Goal: Navigation & Orientation: Find specific page/section

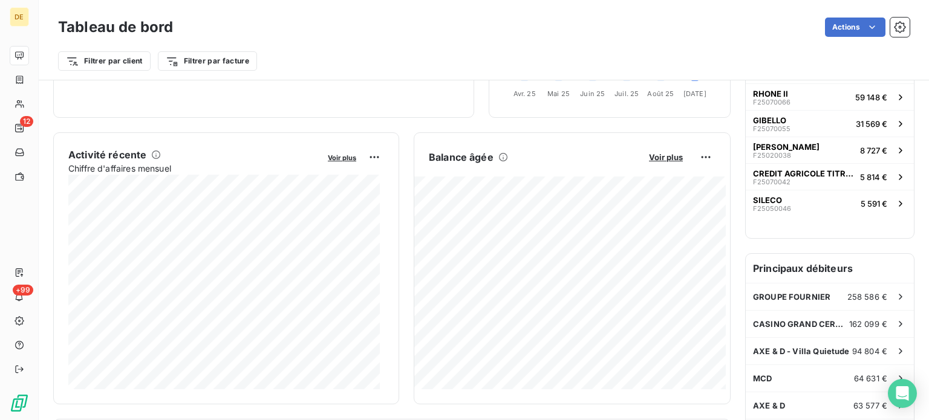
scroll to position [242, 0]
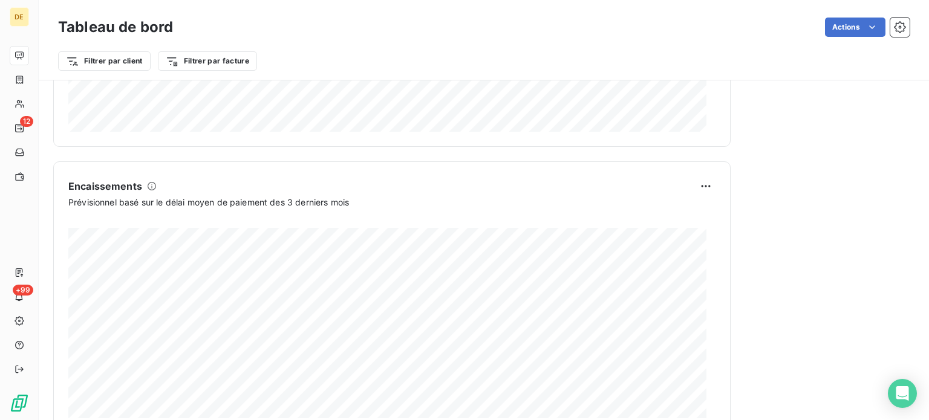
scroll to position [758, 0]
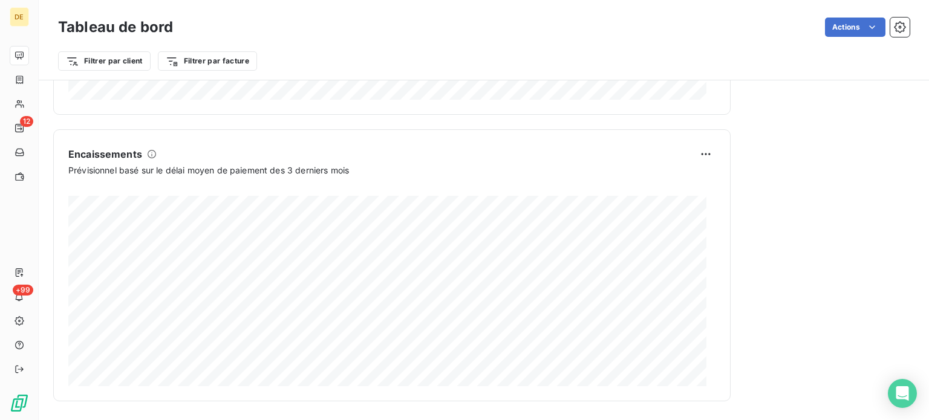
click at [150, 153] on icon at bounding box center [152, 154] width 10 height 10
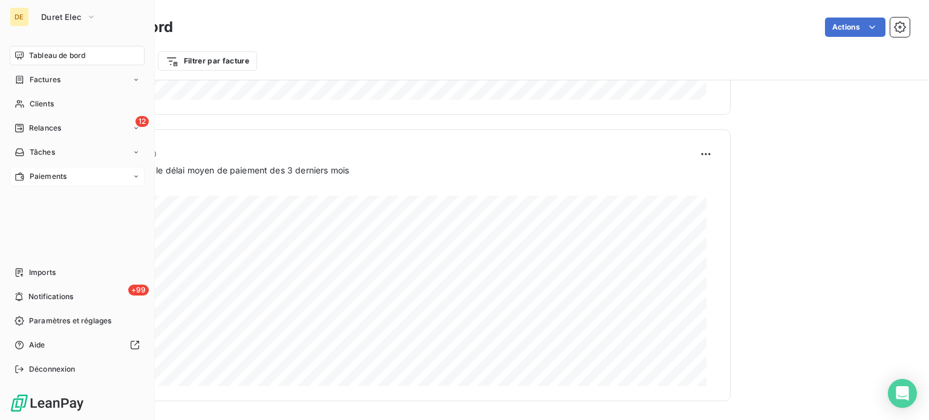
click at [39, 180] on span "Paiements" at bounding box center [48, 176] width 37 height 11
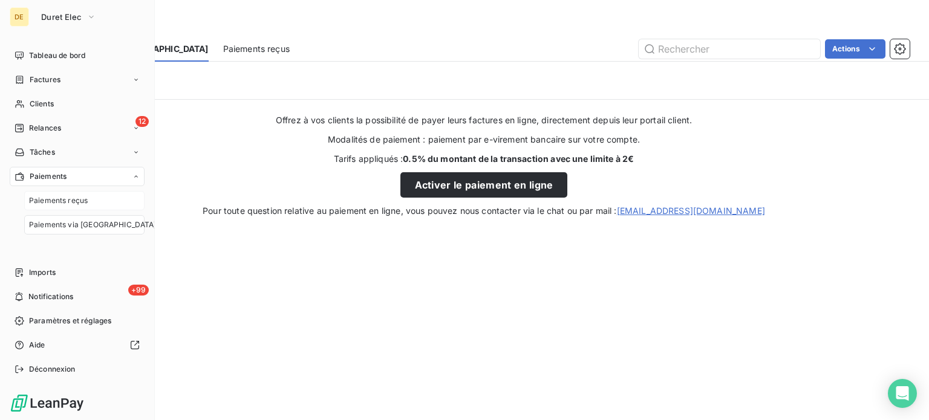
click at [40, 201] on span "Paiements reçus" at bounding box center [58, 200] width 59 height 11
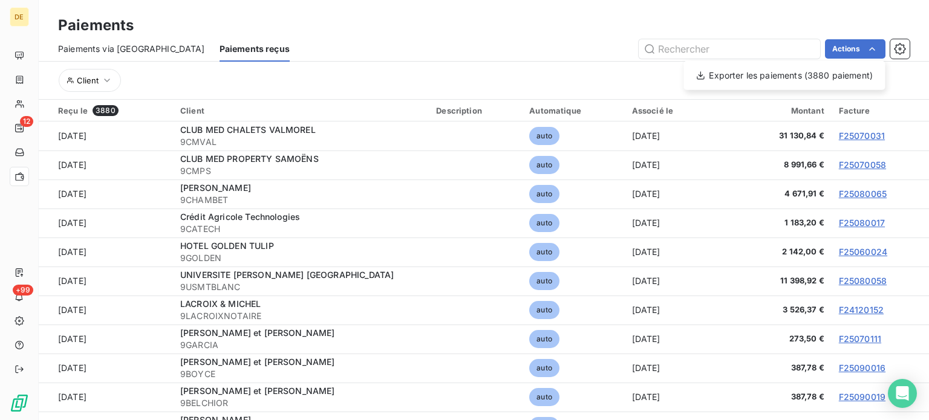
click at [106, 80] on html "DE 12 +99 Paiements Paiements via le Portail Paiements reçus Actions Exporter l…" at bounding box center [464, 210] width 929 height 420
click at [106, 80] on icon "button" at bounding box center [107, 80] width 12 height 12
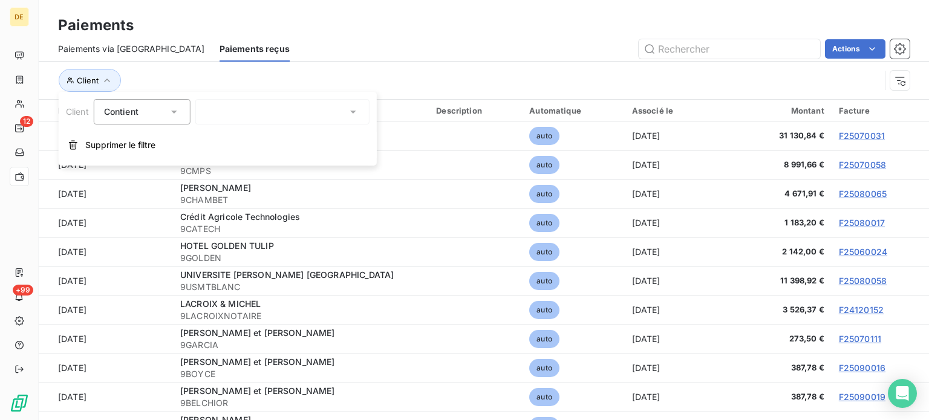
click at [240, 113] on div at bounding box center [282, 111] width 174 height 25
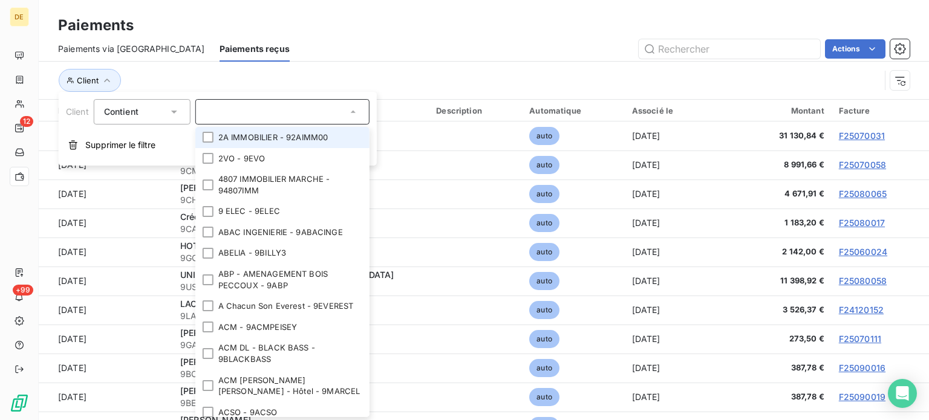
click at [177, 109] on icon at bounding box center [174, 112] width 12 height 12
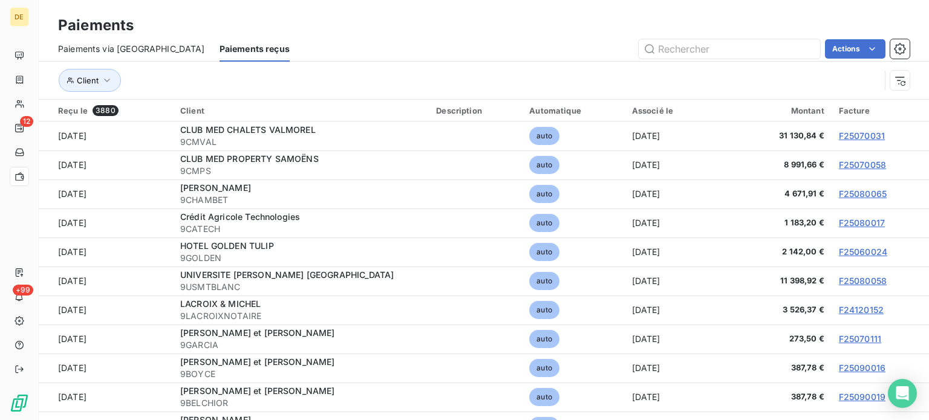
click at [269, 83] on div "Client" at bounding box center [469, 80] width 822 height 23
click at [898, 80] on icon "button" at bounding box center [900, 81] width 10 height 8
click at [99, 111] on span "3880" at bounding box center [106, 110] width 26 height 11
click at [85, 112] on div "Reçu le 3880" at bounding box center [112, 110] width 108 height 11
click at [903, 51] on icon "button" at bounding box center [899, 48] width 11 height 11
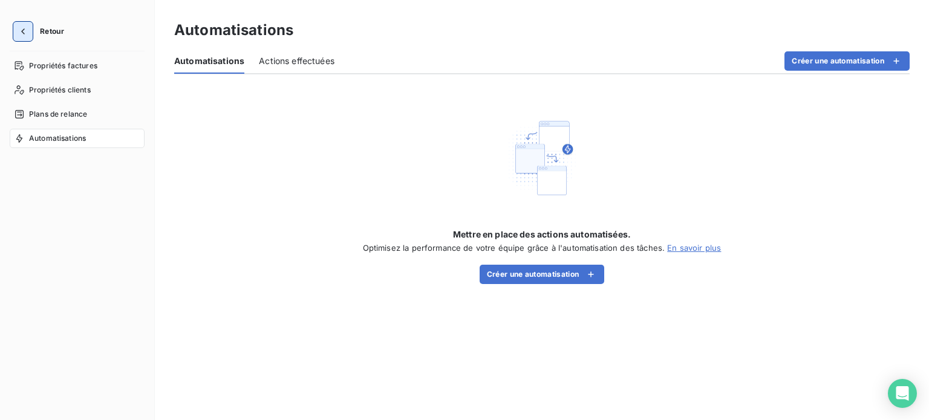
click at [27, 28] on icon "button" at bounding box center [23, 31] width 12 height 12
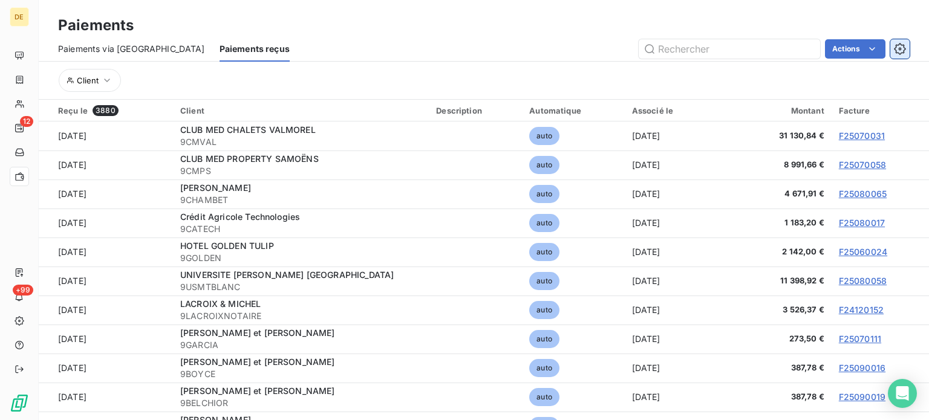
click at [897, 46] on icon "button" at bounding box center [900, 49] width 12 height 12
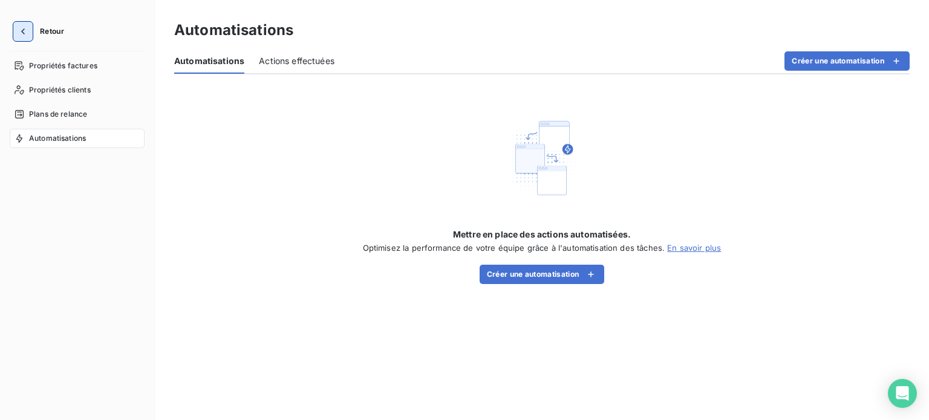
click at [25, 31] on icon "button" at bounding box center [23, 31] width 12 height 12
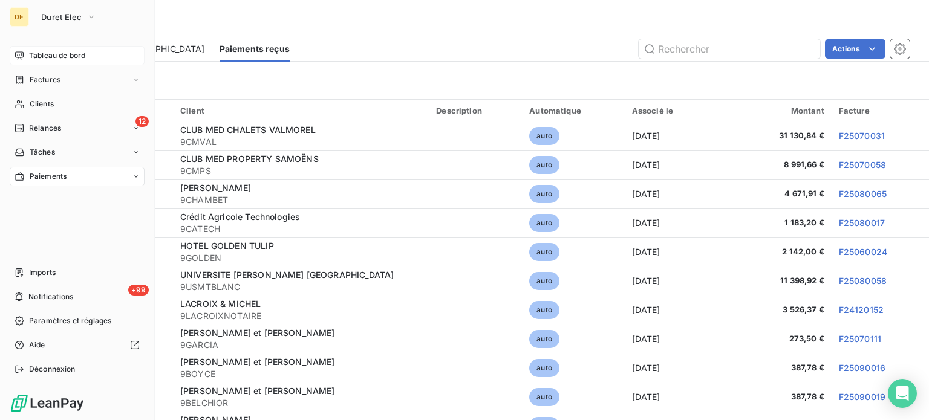
click at [49, 50] on span "Tableau de bord" at bounding box center [57, 55] width 56 height 11
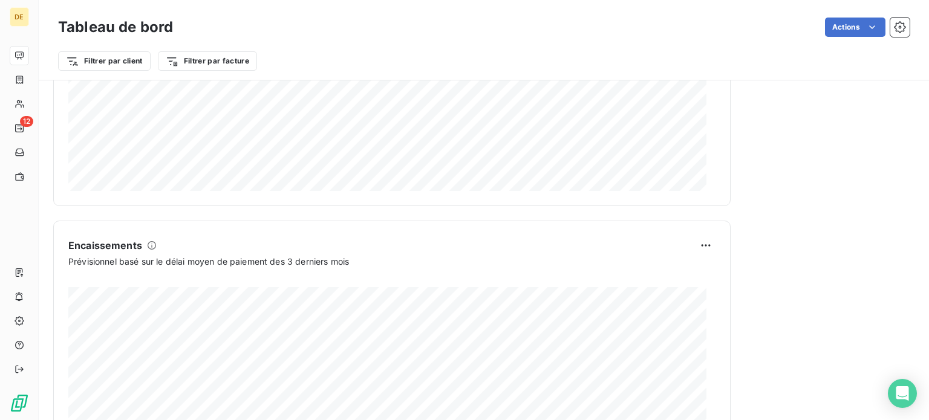
scroll to position [758, 0]
